Goal: Information Seeking & Learning: Learn about a topic

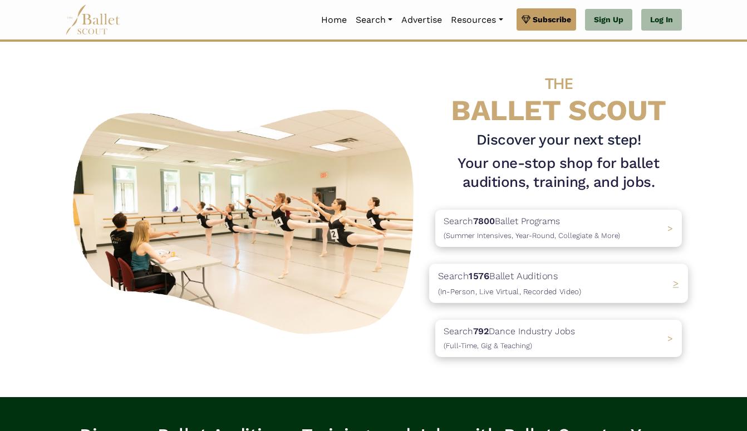
click at [485, 268] on p "Search 1576 Ballet Auditions (In-Person, Live Virtual, Recorded Video)" at bounding box center [509, 283] width 143 height 30
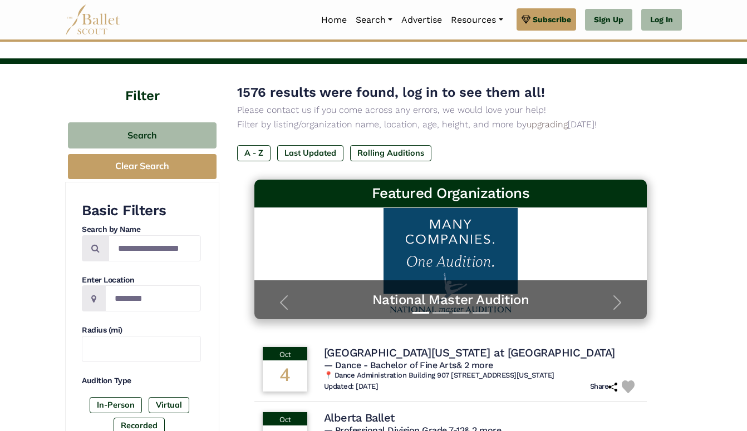
scroll to position [36, 0]
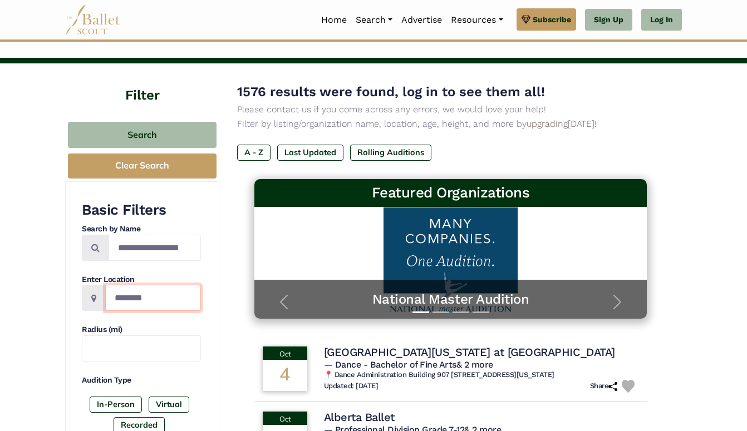
click at [152, 289] on input "Location" at bounding box center [153, 298] width 96 height 26
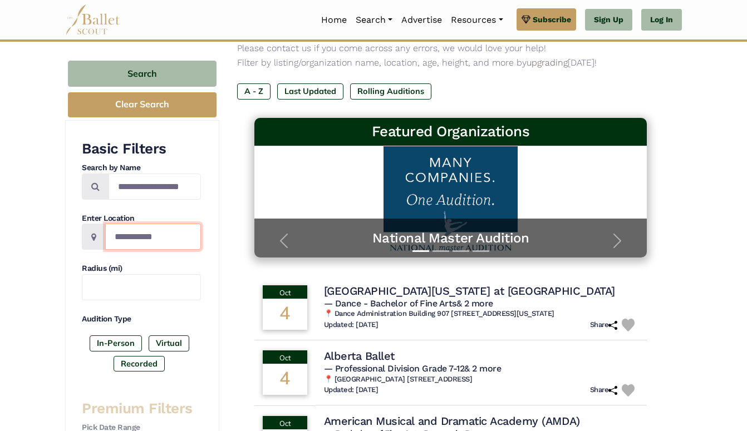
scroll to position [98, 0]
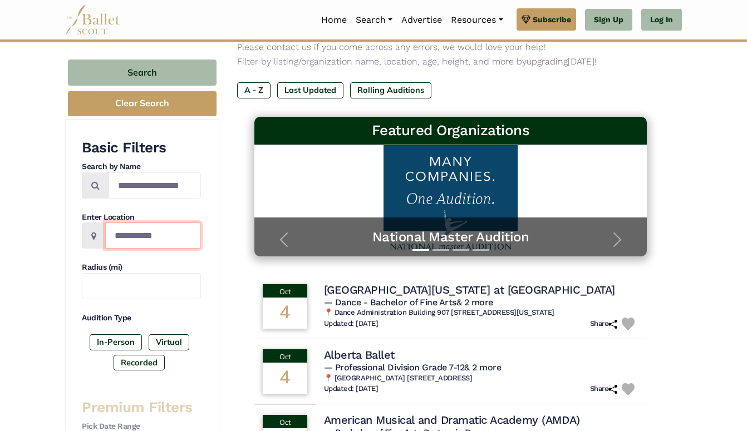
type input "**********"
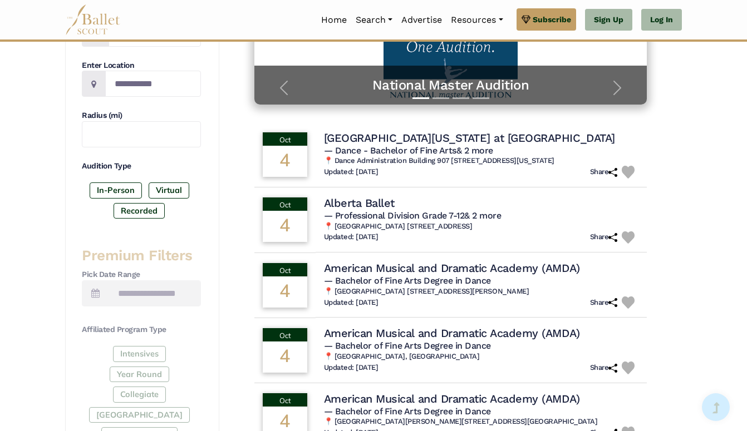
scroll to position [252, 0]
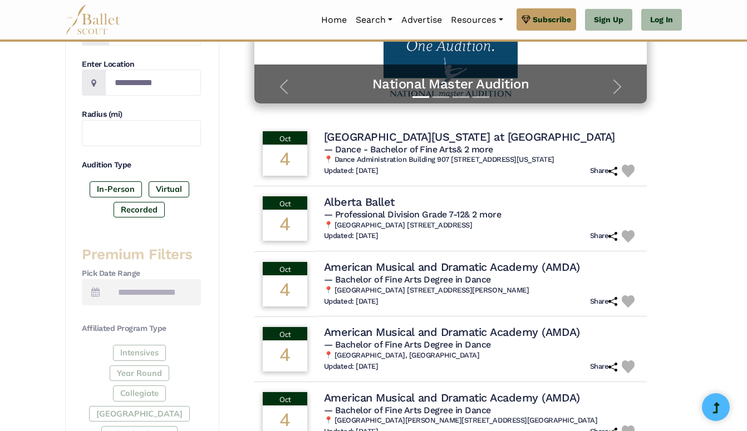
click at [128, 346] on div "Intensives Year Round Collegiate Post High School Adaptive Dance" at bounding box center [141, 395] width 119 height 101
click at [123, 184] on label "In-Person" at bounding box center [116, 189] width 52 height 16
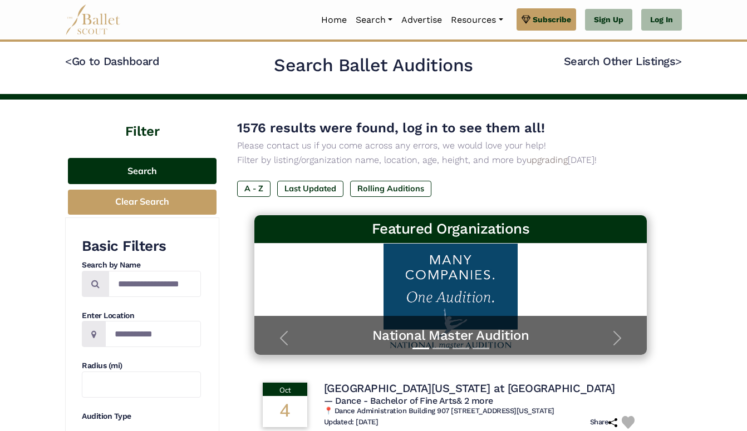
scroll to position [0, 0]
click at [155, 171] on button "Search" at bounding box center [142, 171] width 149 height 26
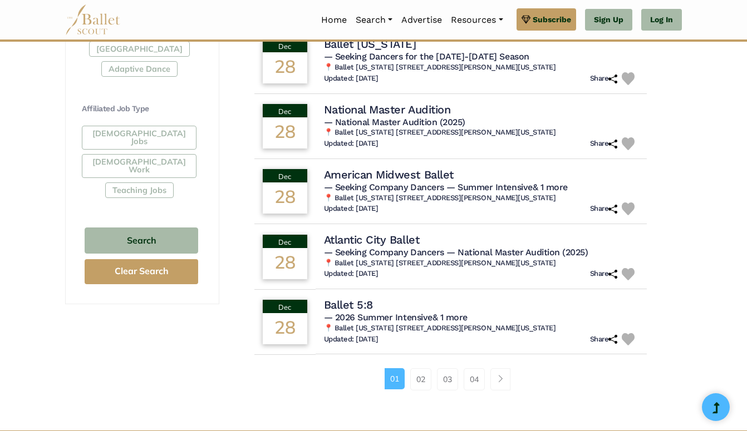
scroll to position [620, 0]
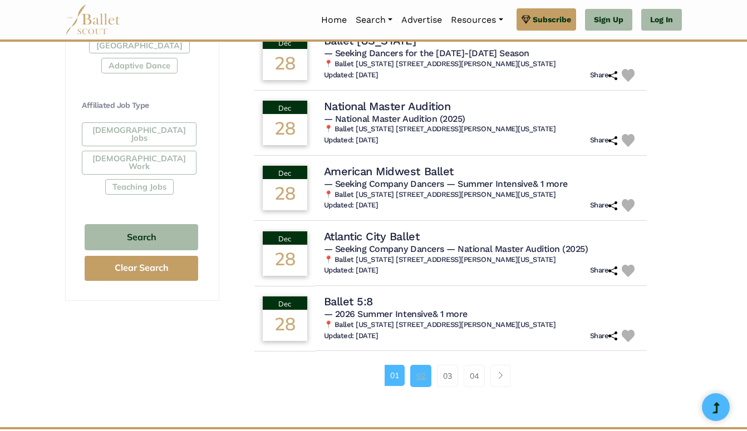
click at [415, 365] on link "02" at bounding box center [420, 376] width 21 height 22
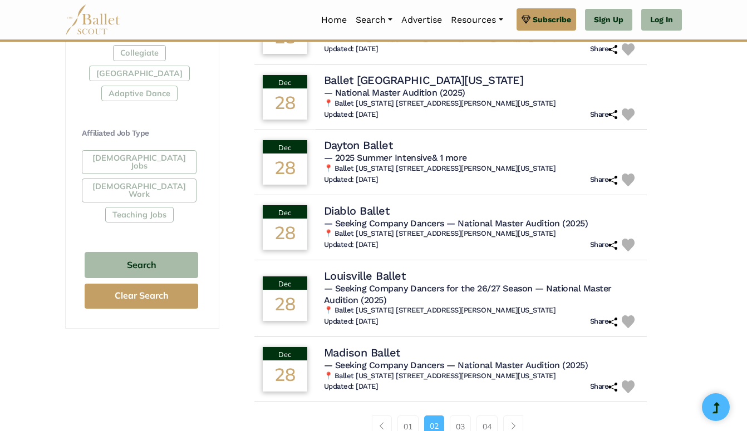
scroll to position [657, 0]
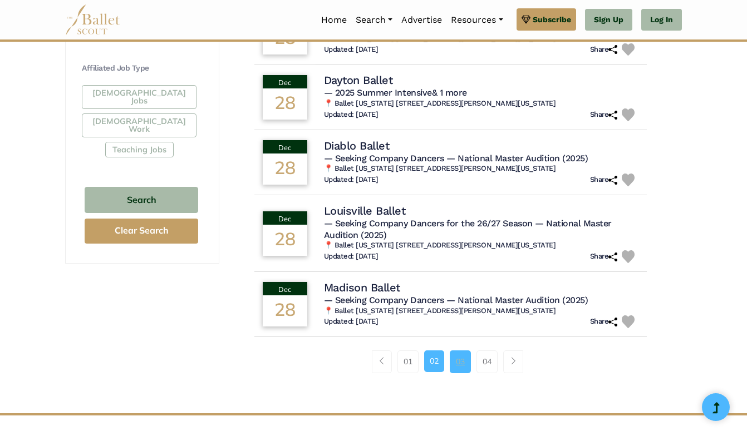
click at [461, 354] on link "03" at bounding box center [460, 362] width 21 height 22
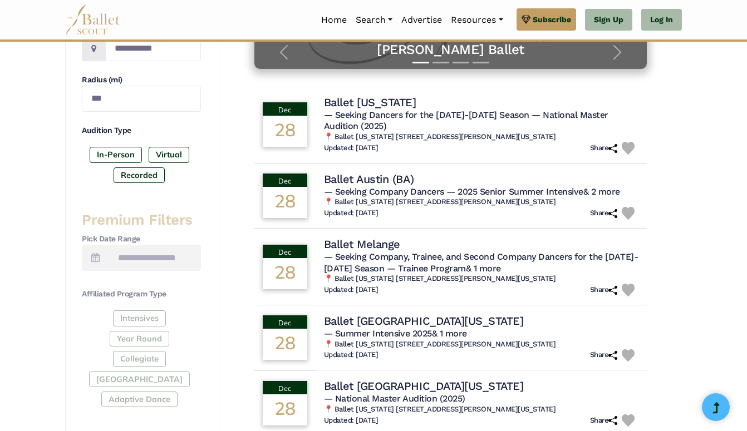
scroll to position [284, 0]
